Goal: Navigation & Orientation: Find specific page/section

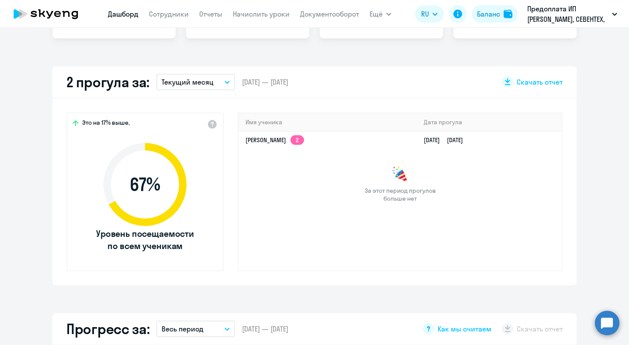
select select "30"
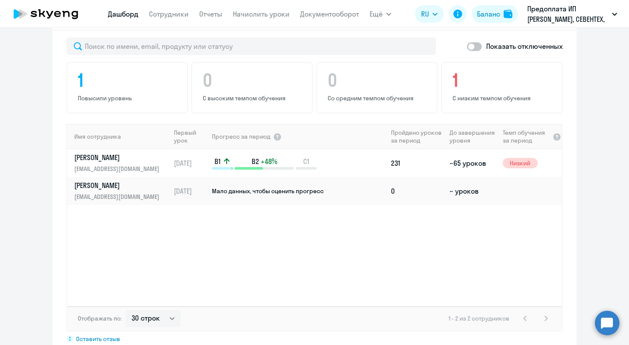
scroll to position [519, 0]
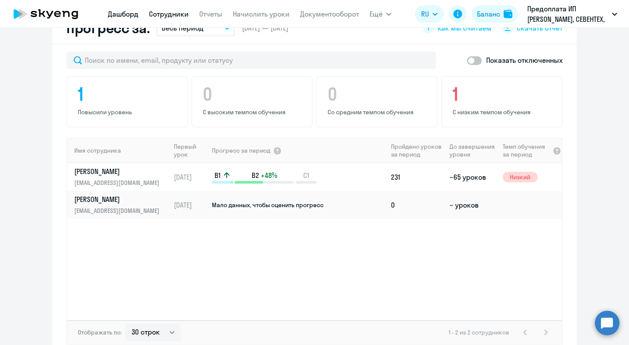
click at [184, 16] on link "Сотрудники" at bounding box center [169, 14] width 40 height 9
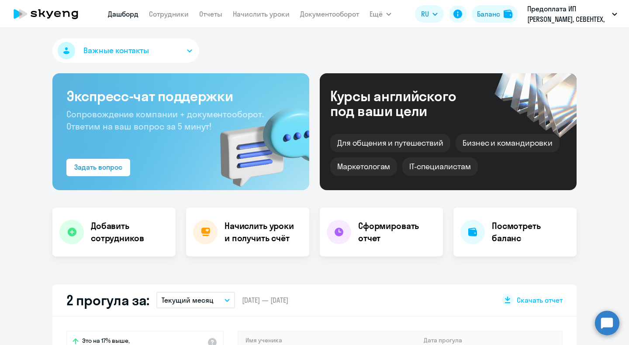
select select "30"
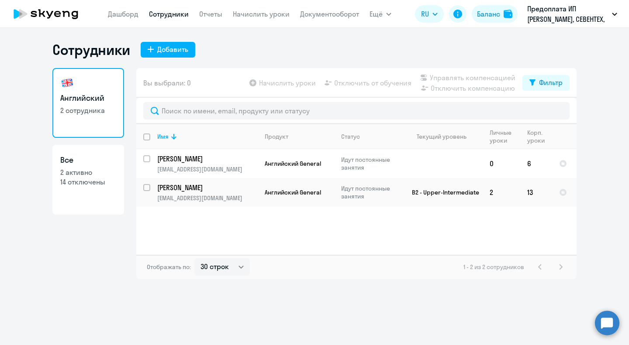
click at [122, 15] on link "Дашборд" at bounding box center [123, 14] width 31 height 9
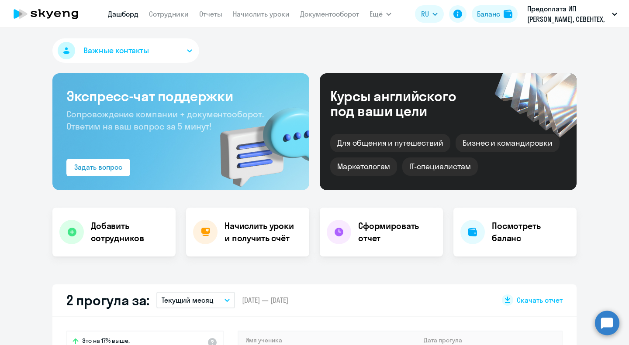
select select "30"
